Goal: Go to known website: Go to known website

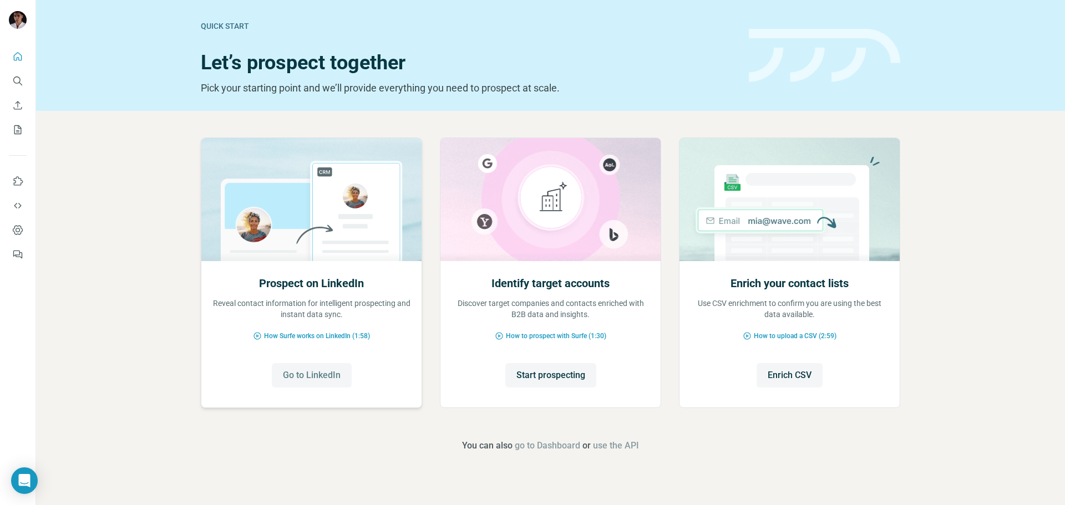
click at [337, 380] on span "Go to LinkedIn" at bounding box center [312, 375] width 58 height 13
click at [291, 380] on span "Go to LinkedIn" at bounding box center [312, 375] width 58 height 13
click at [324, 384] on button "Go to LinkedIn" at bounding box center [312, 375] width 80 height 24
click at [299, 372] on span "Go to LinkedIn" at bounding box center [312, 375] width 58 height 13
